Goal: Find specific page/section: Find specific page/section

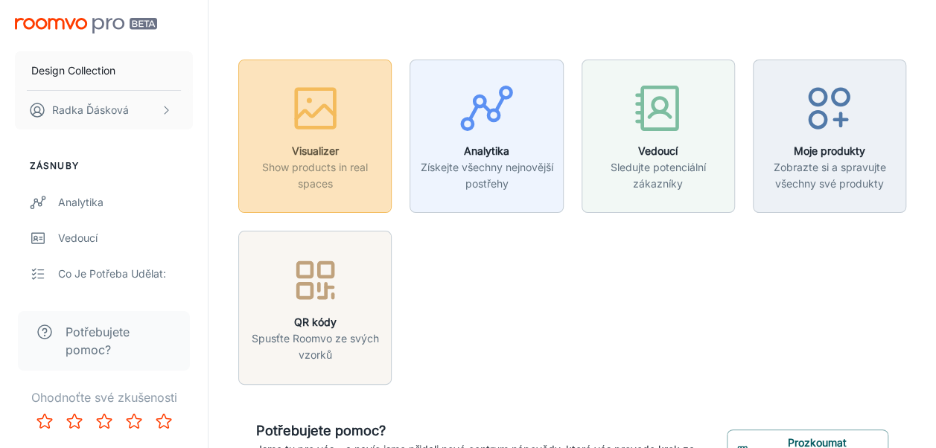
click at [315, 107] on icon "button" at bounding box center [315, 108] width 56 height 56
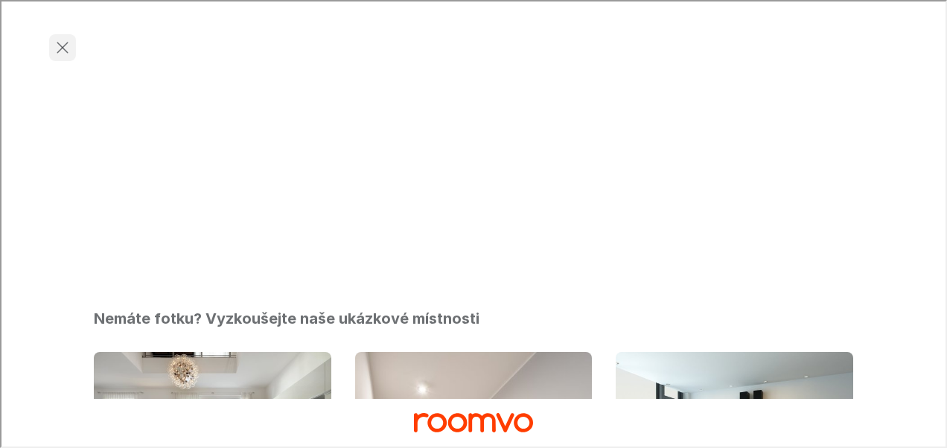
scroll to position [298, 0]
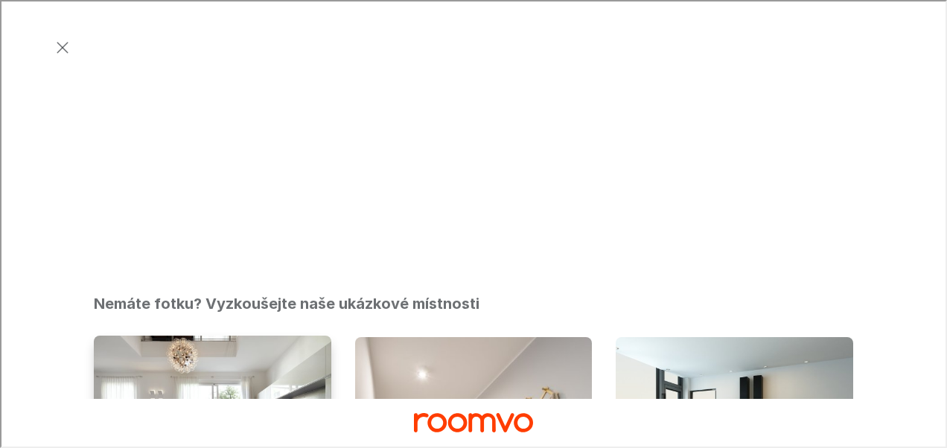
click at [160, 334] on img "Současný obývací pokoj" at bounding box center [212, 424] width 240 height 181
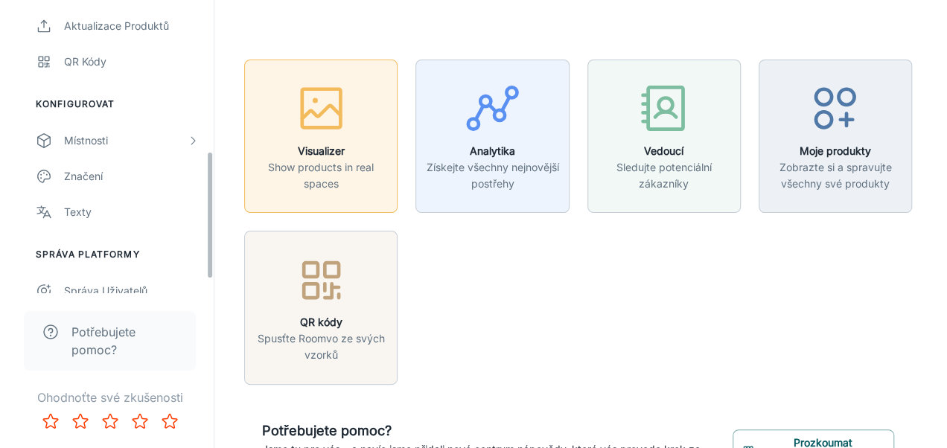
scroll to position [372, 0]
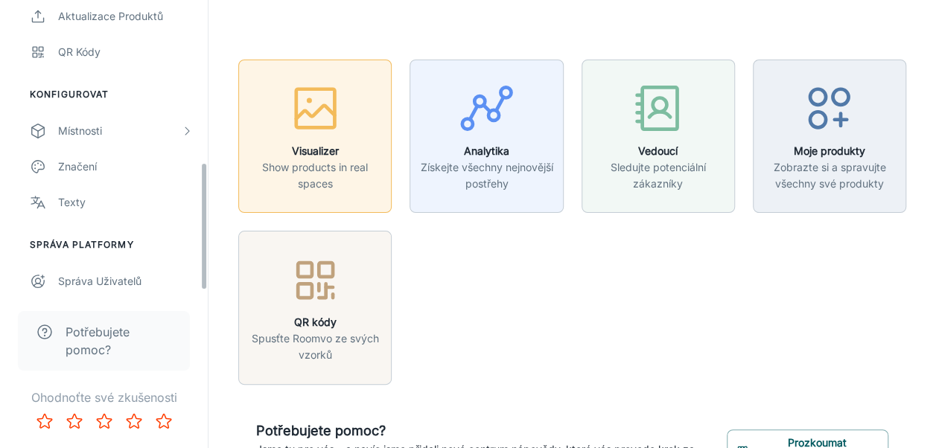
click at [304, 112] on icon "button" at bounding box center [315, 112] width 39 height 13
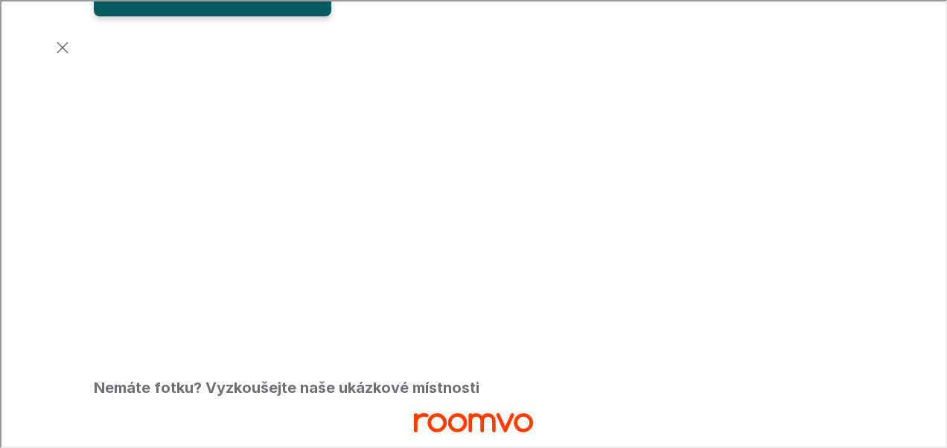
scroll to position [298, 0]
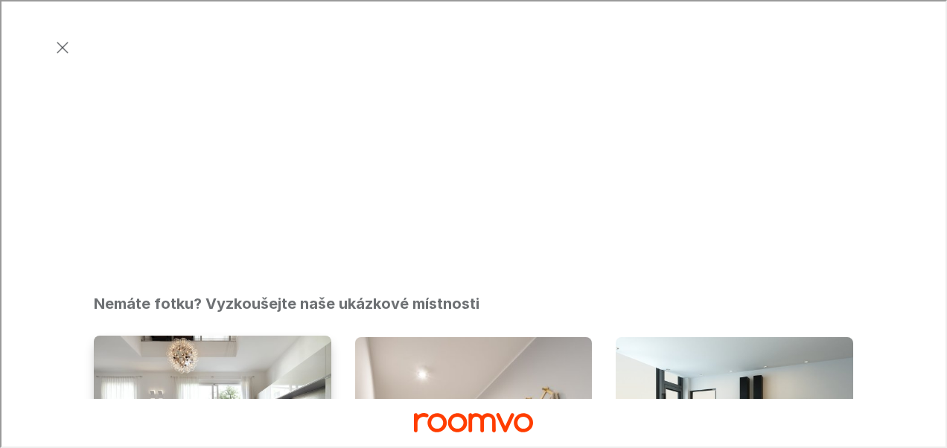
click at [264, 334] on img "Současný obývací pokoj" at bounding box center [212, 424] width 240 height 181
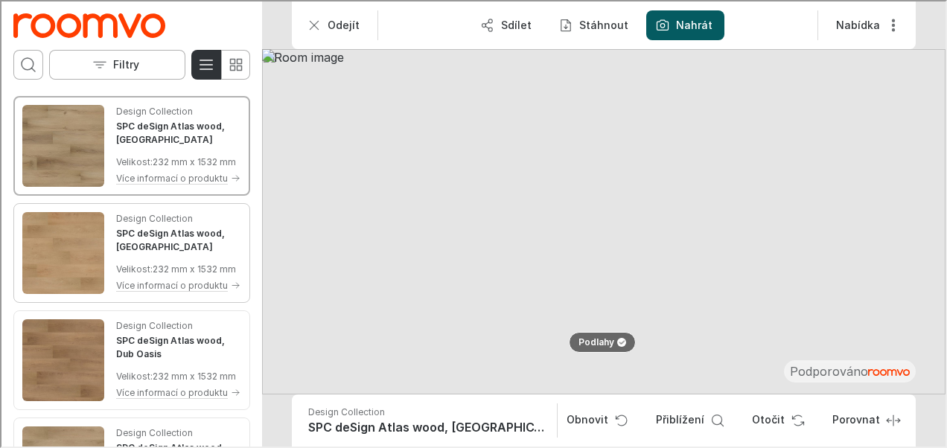
click at [84, 293] on img "See SPC deSign Atlas wood, Dub Prairie in the room" at bounding box center [62, 252] width 82 height 82
click at [82, 400] on img "See SPC deSign Atlas wood, Dub Oasis in the room" at bounding box center [62, 359] width 82 height 82
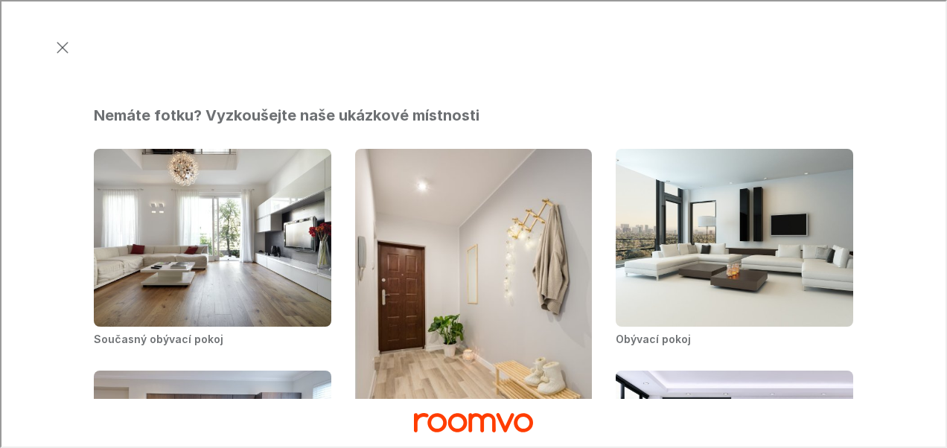
scroll to position [485, 0]
click at [403, 147] on img "Hallway" at bounding box center [474, 297] width 240 height 301
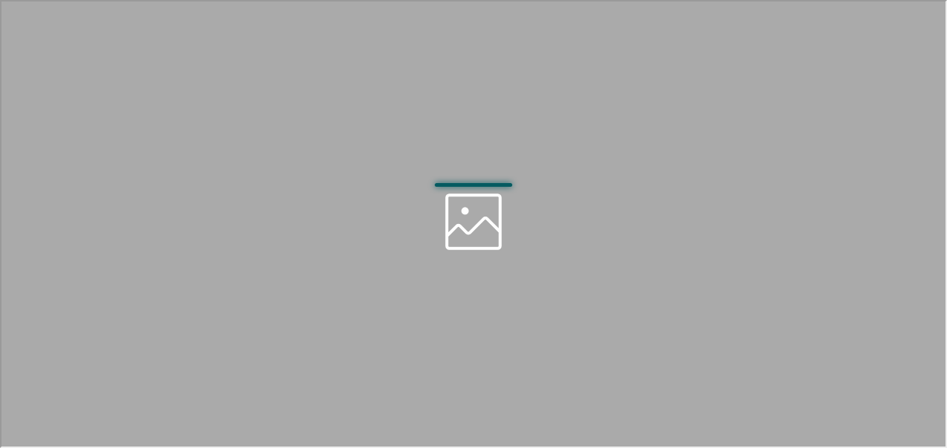
scroll to position [0, 0]
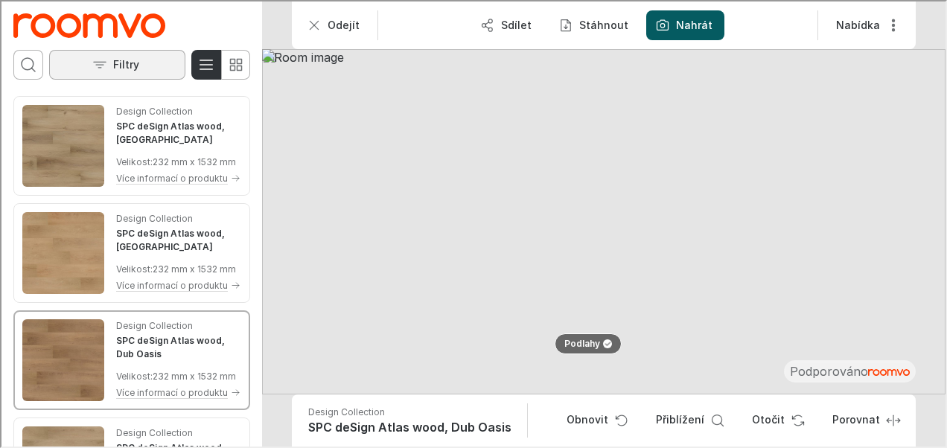
click at [129, 57] on p "Filtry" at bounding box center [125, 63] width 26 height 15
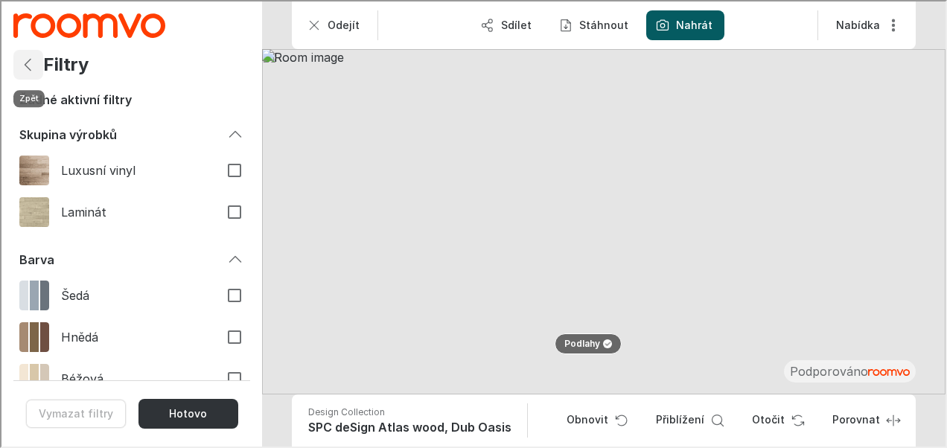
click at [19, 63] on icon "Zpět" at bounding box center [27, 63] width 18 height 18
